Goal: Task Accomplishment & Management: Manage account settings

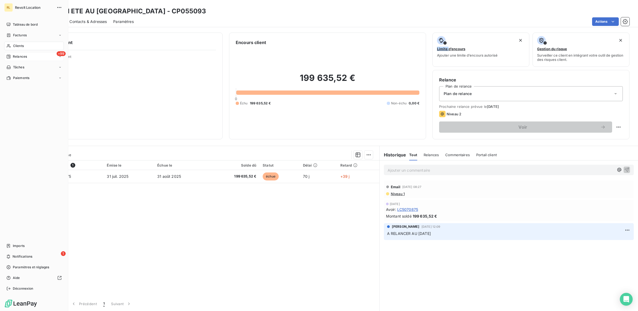
click at [16, 57] on span "Relances" at bounding box center [20, 56] width 14 height 5
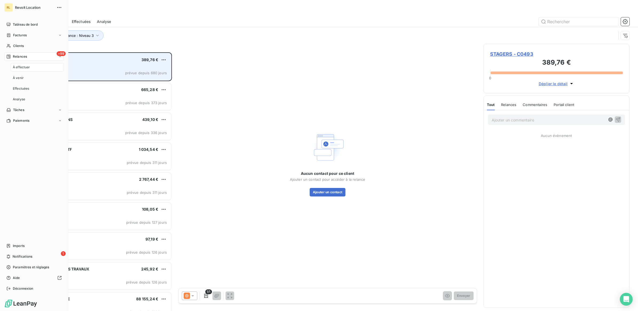
scroll to position [253, 141]
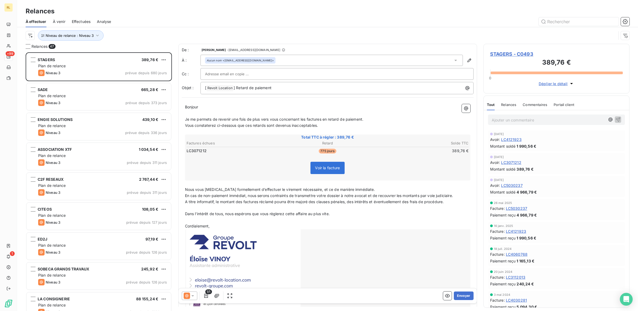
click at [143, 15] on div "Relances" at bounding box center [327, 11] width 621 height 10
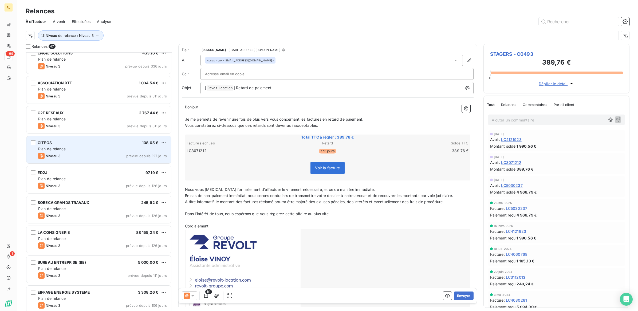
scroll to position [100, 0]
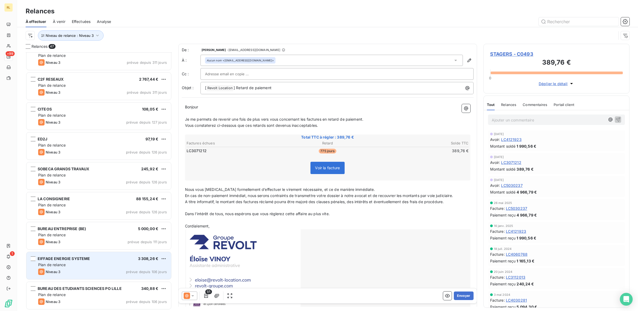
click at [116, 261] on div "EIFFAGE ENERGIE SYSTEME 3 308,26 € Plan de relance Niveau 3 prévue depuis 106 j…" at bounding box center [98, 265] width 145 height 27
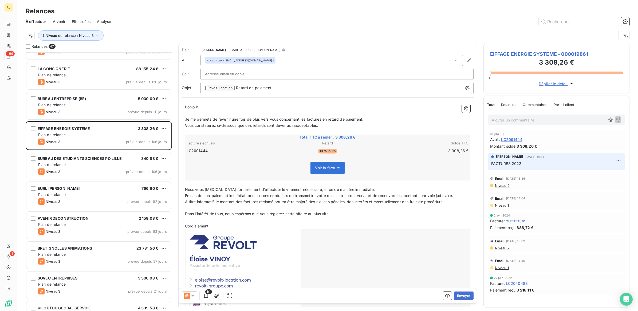
scroll to position [234, 0]
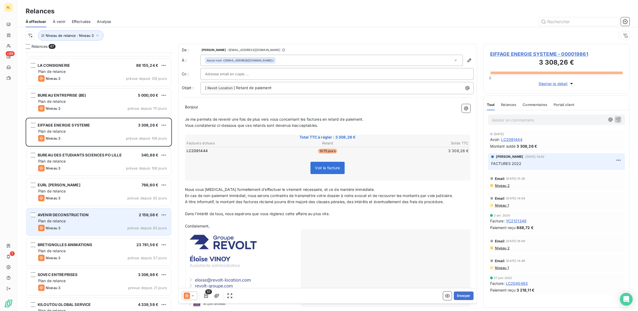
click at [116, 222] on div "Plan de relance" at bounding box center [102, 220] width 129 height 5
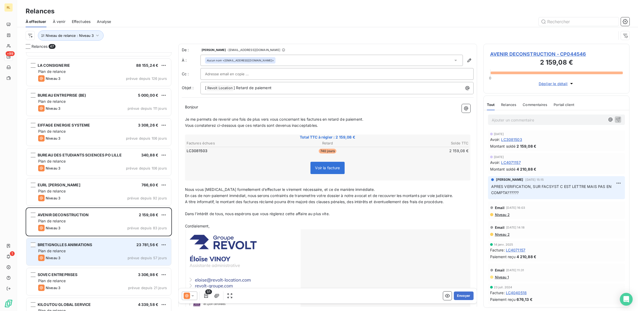
click at [116, 249] on div "Plan de relance" at bounding box center [102, 250] width 129 height 5
